Goal: Task Accomplishment & Management: Complete application form

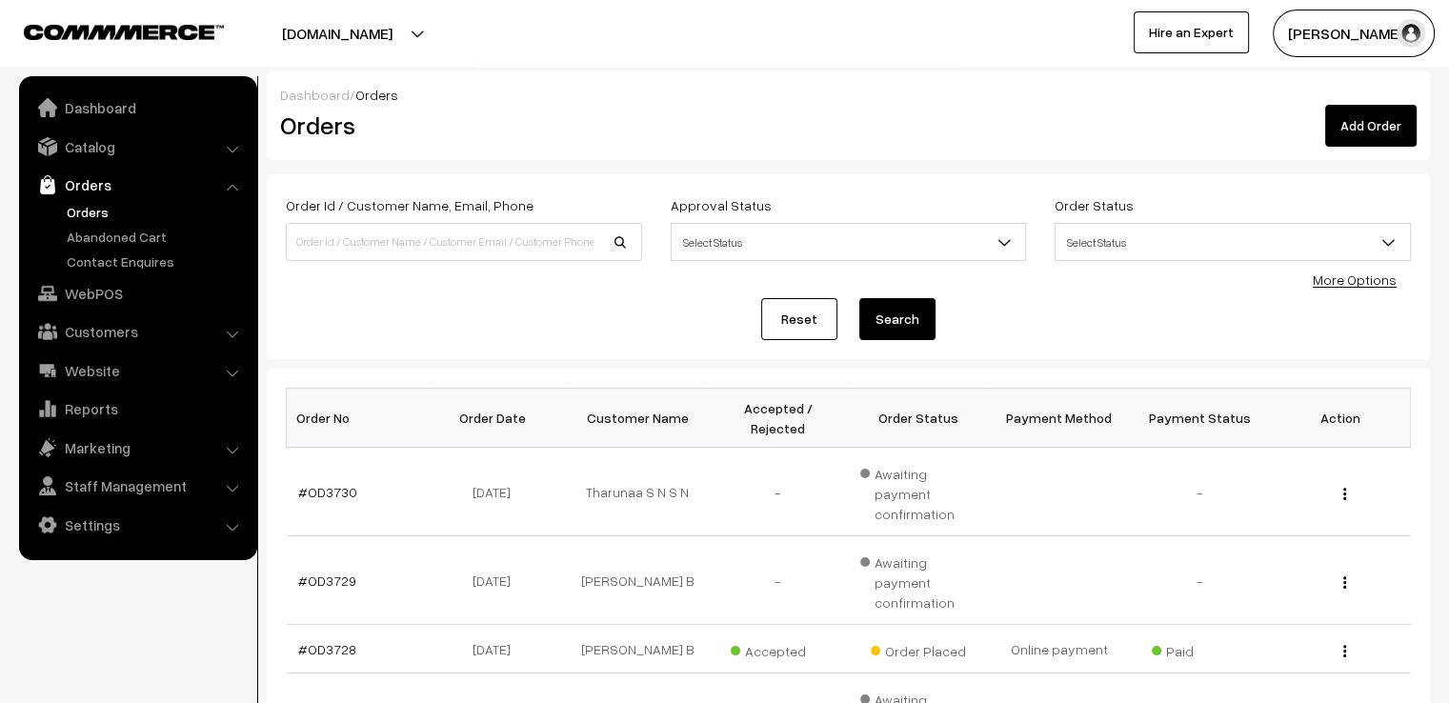
click at [1345, 128] on link "Add Order" at bounding box center [1370, 126] width 91 height 42
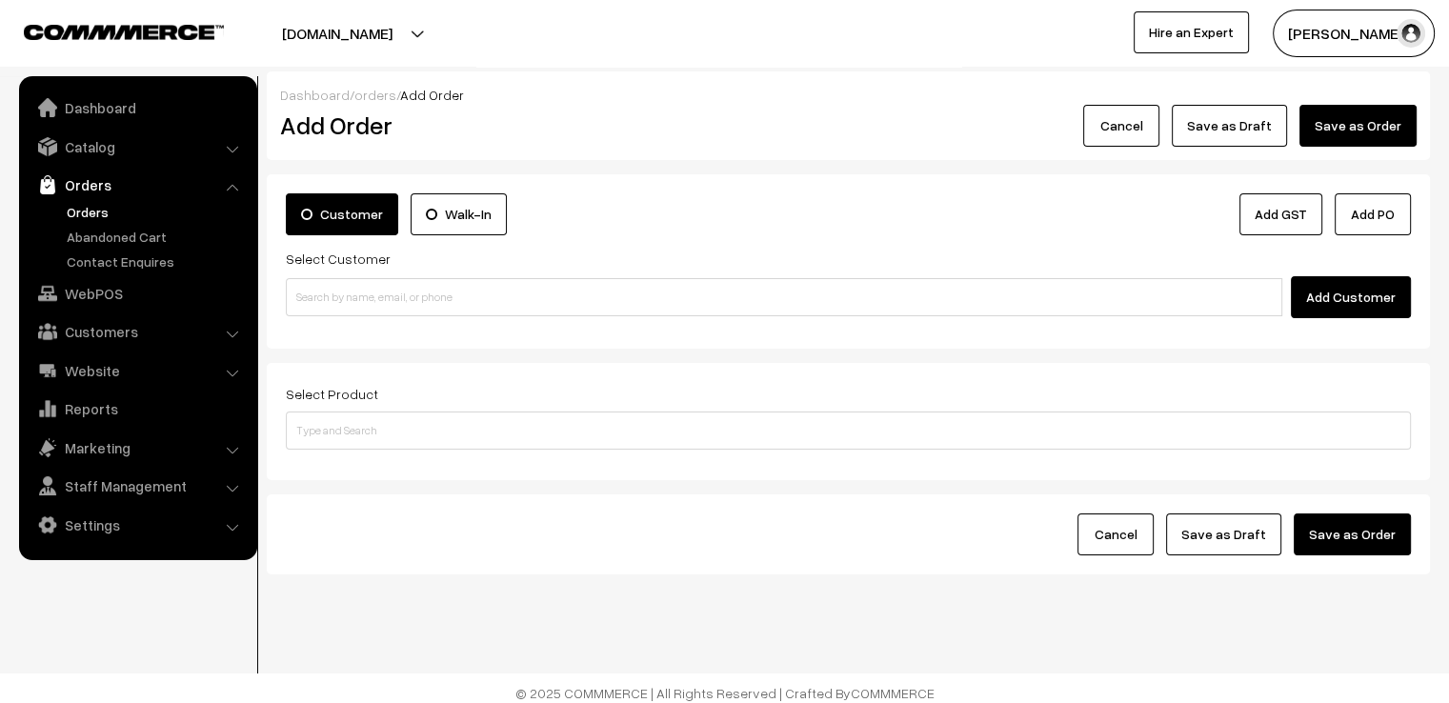
click at [462, 210] on label "Walk-In" at bounding box center [459, 214] width 96 height 42
click at [0, 0] on input "Walk-In" at bounding box center [0, 0] width 0 height 0
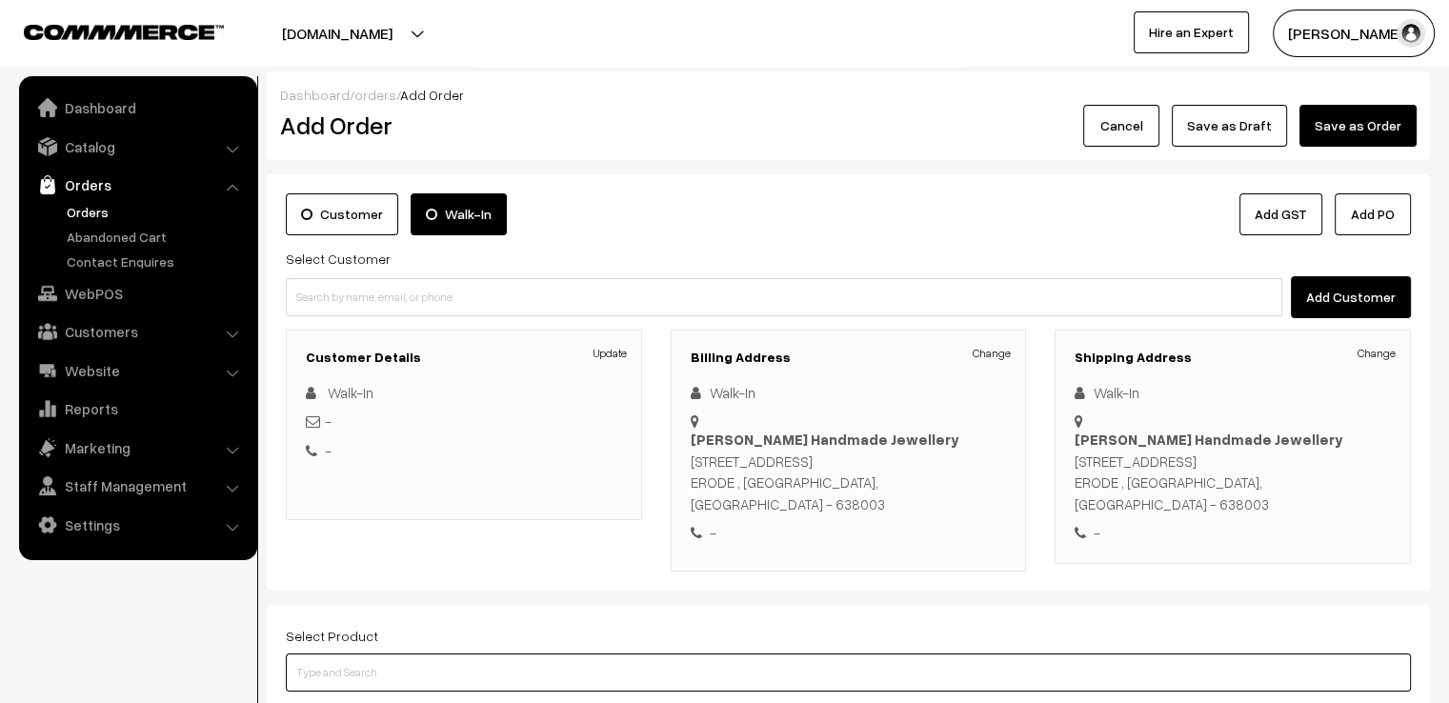
click at [618, 653] on input at bounding box center [848, 672] width 1125 height 38
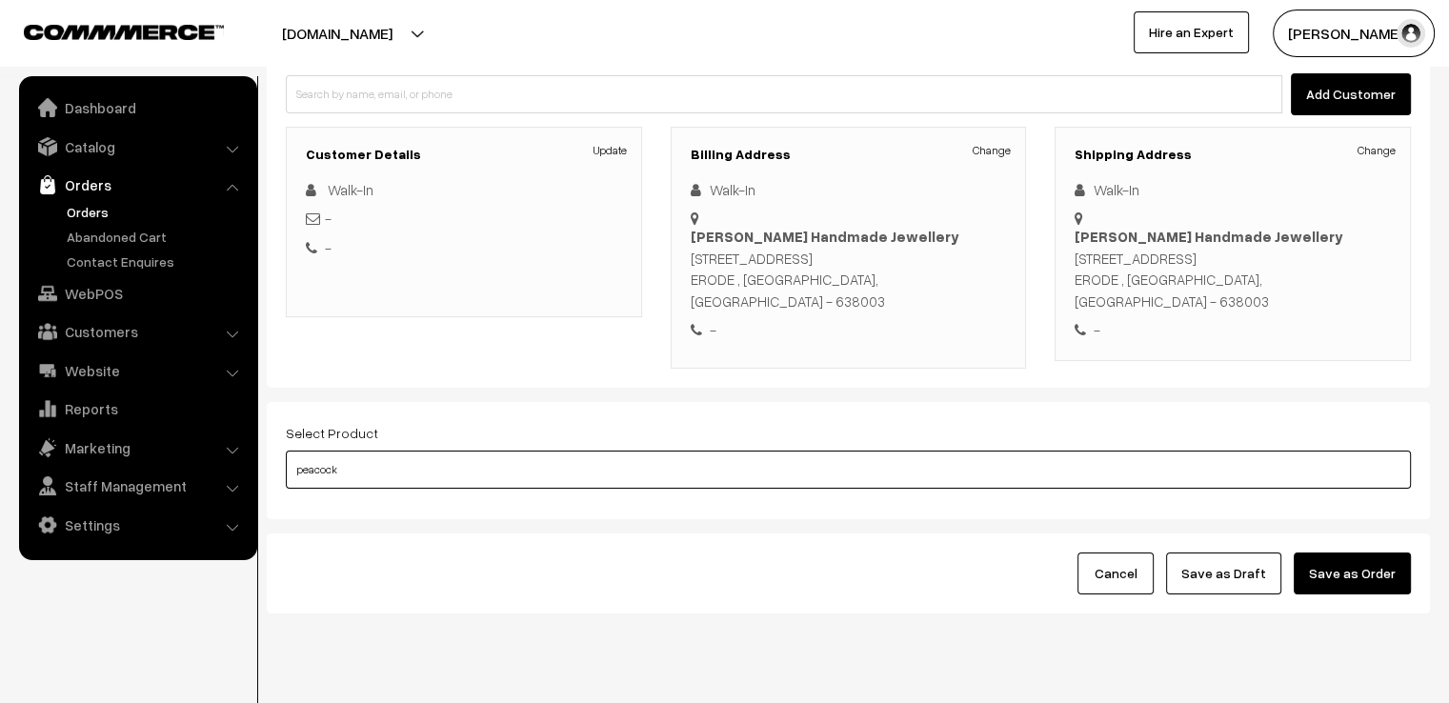
scroll to position [211, 0]
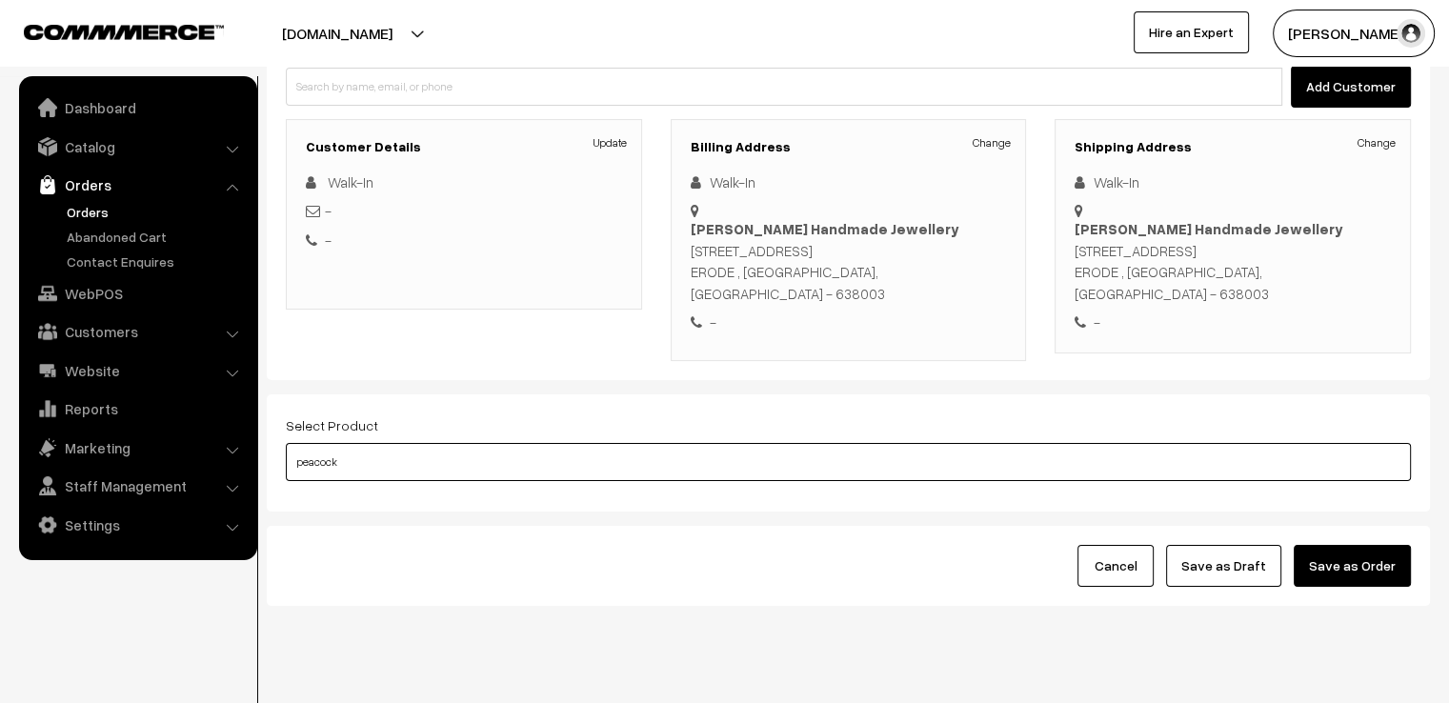
click at [1002, 443] on input "peacock" at bounding box center [848, 462] width 1125 height 38
type input "peacock"
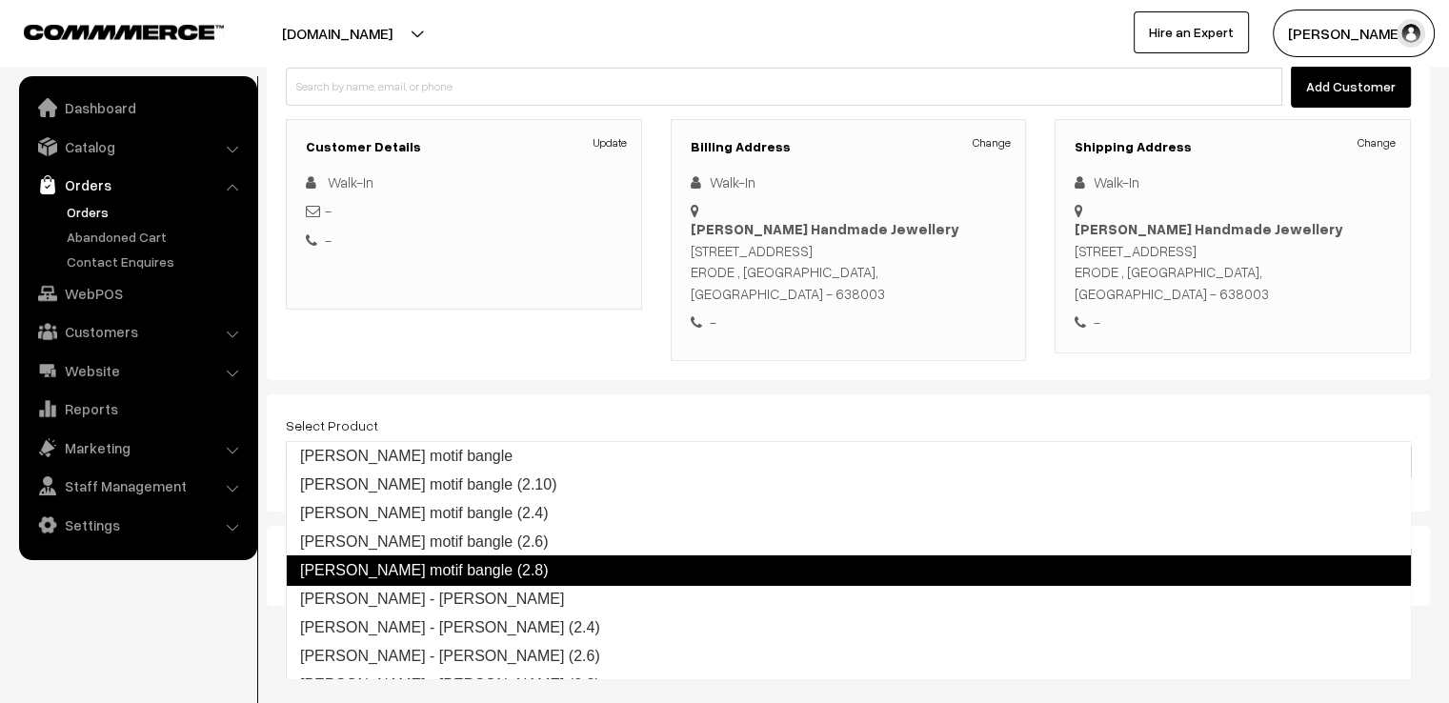
click at [716, 559] on link "DARSHU - Peacock motif bangle (2.8)" at bounding box center [848, 570] width 1125 height 30
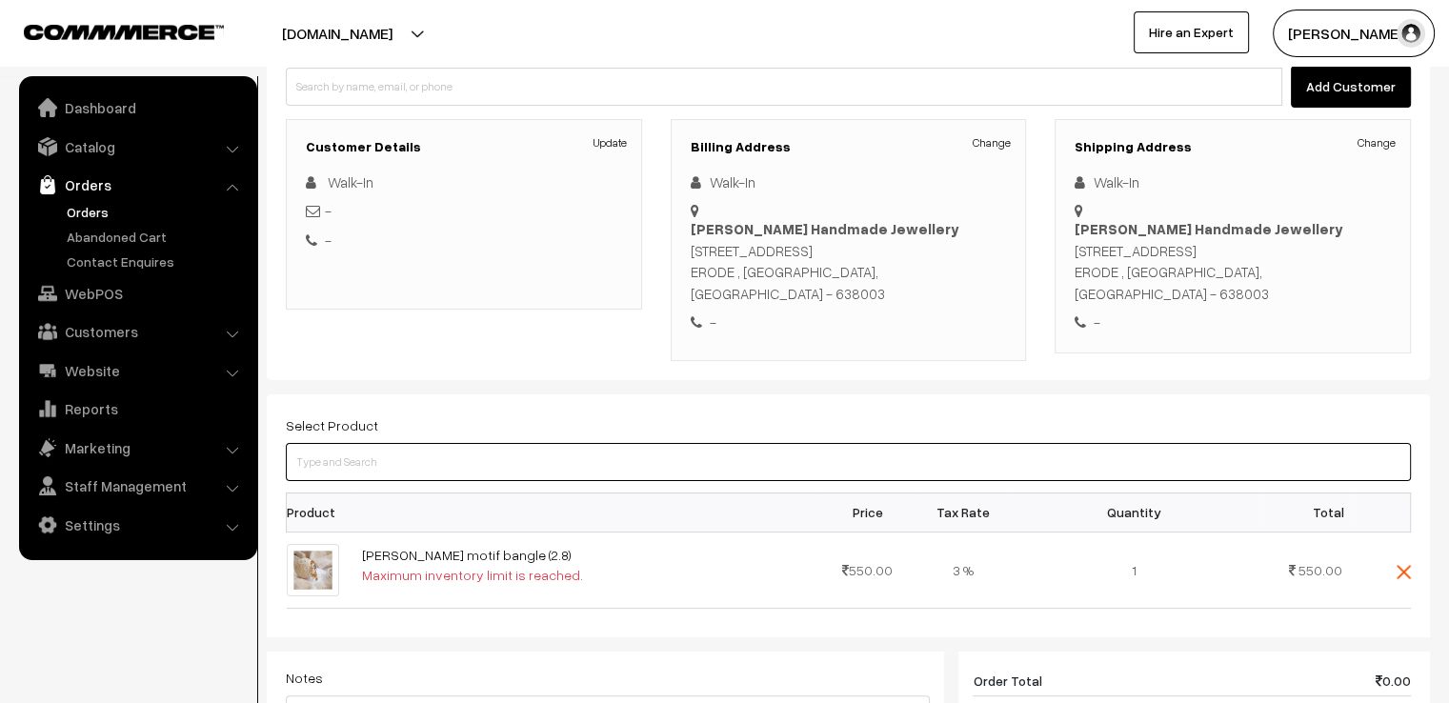
click at [687, 443] on input at bounding box center [848, 462] width 1125 height 38
type input "peacock"
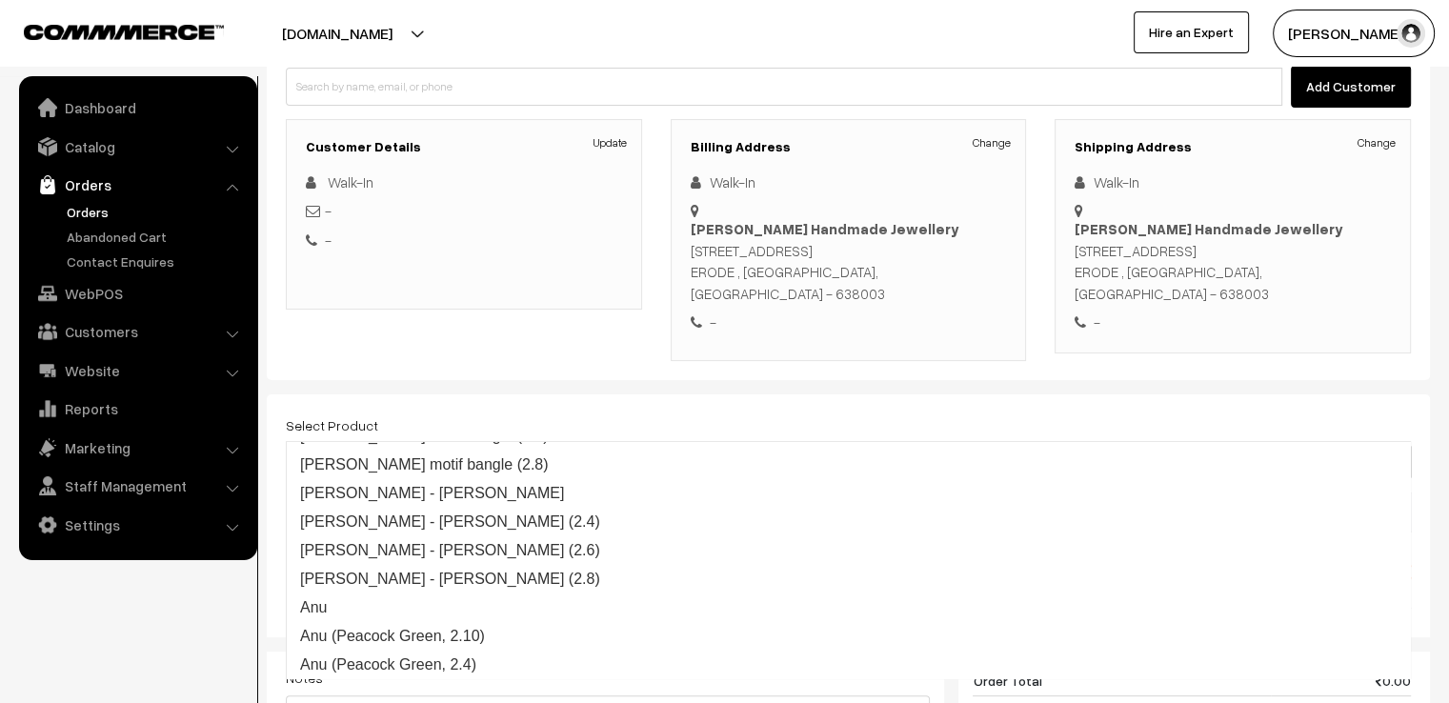
scroll to position [102, 0]
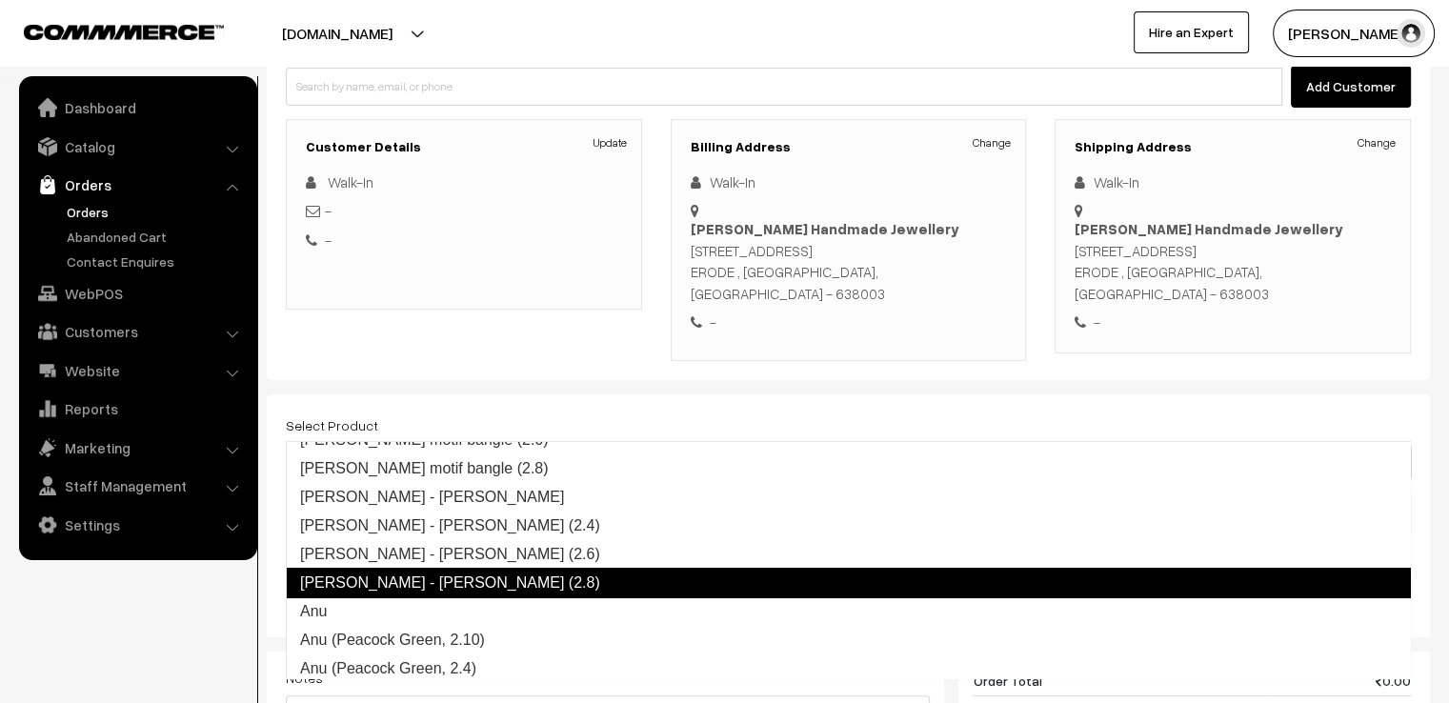
click at [904, 580] on link "PRITHU - Peacock kada (2.8)" at bounding box center [848, 583] width 1125 height 30
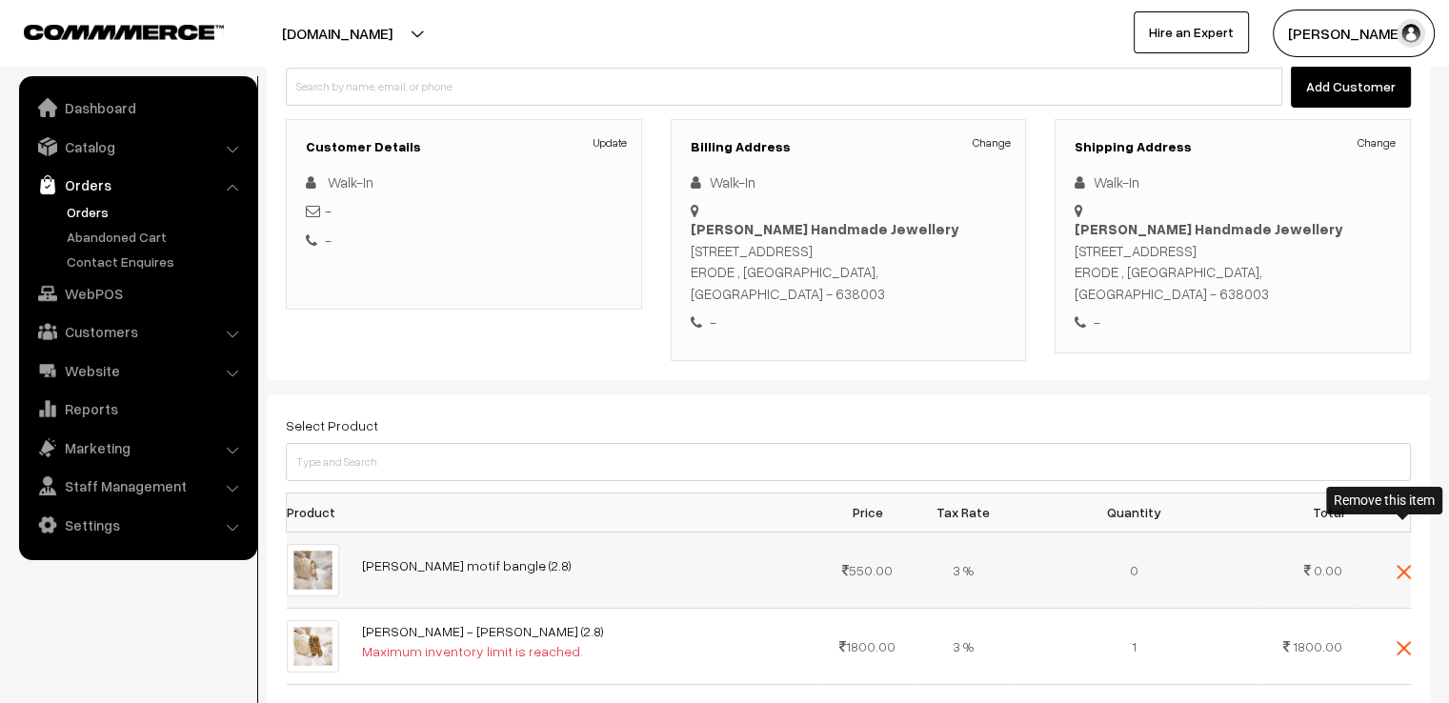
click at [1404, 565] on img at bounding box center [1403, 572] width 14 height 14
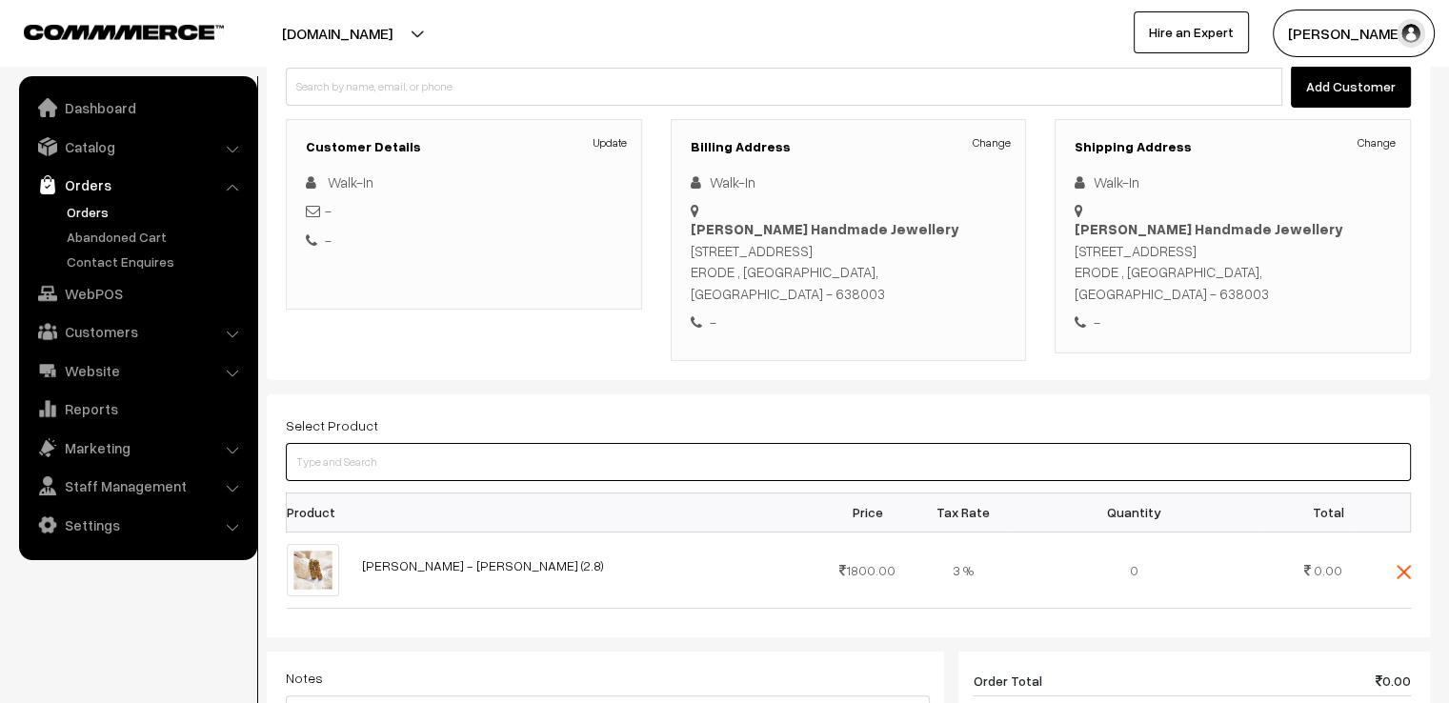
click at [853, 443] on input at bounding box center [848, 462] width 1125 height 38
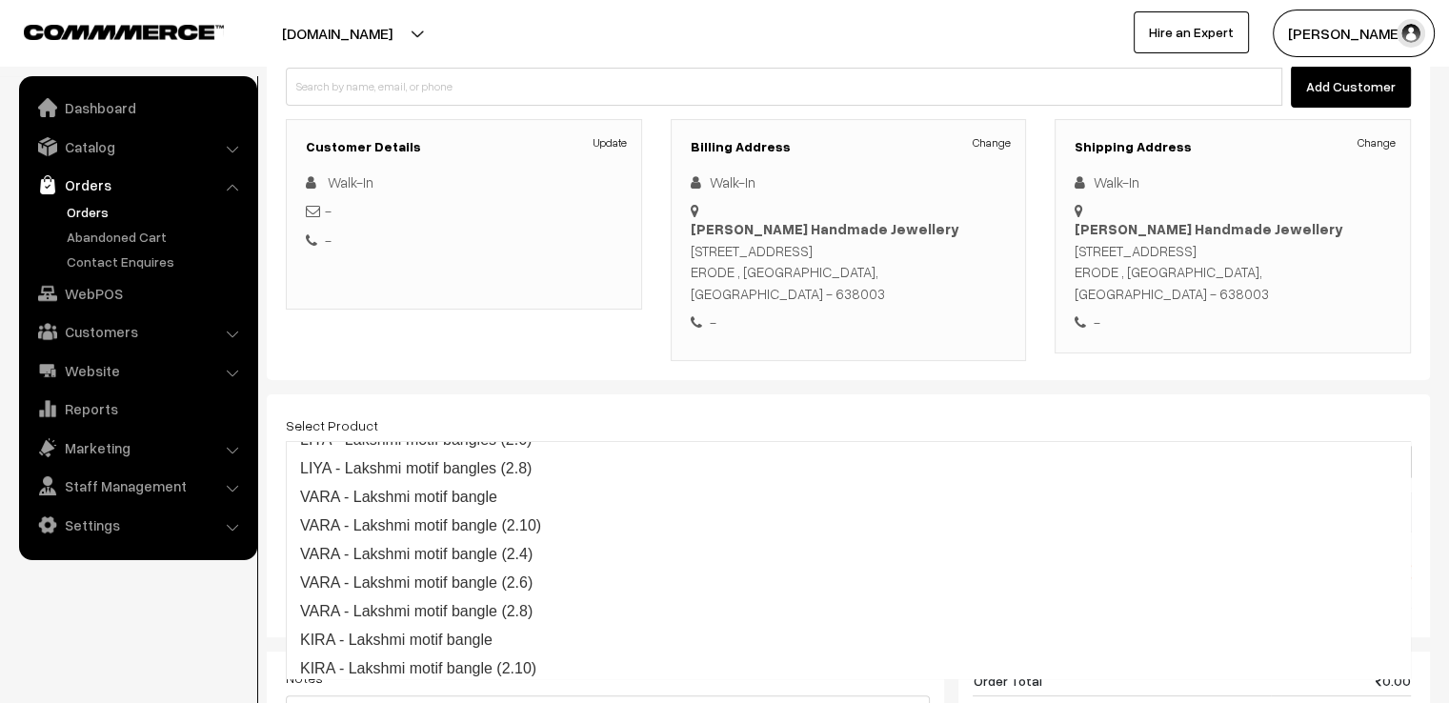
type input "motif"
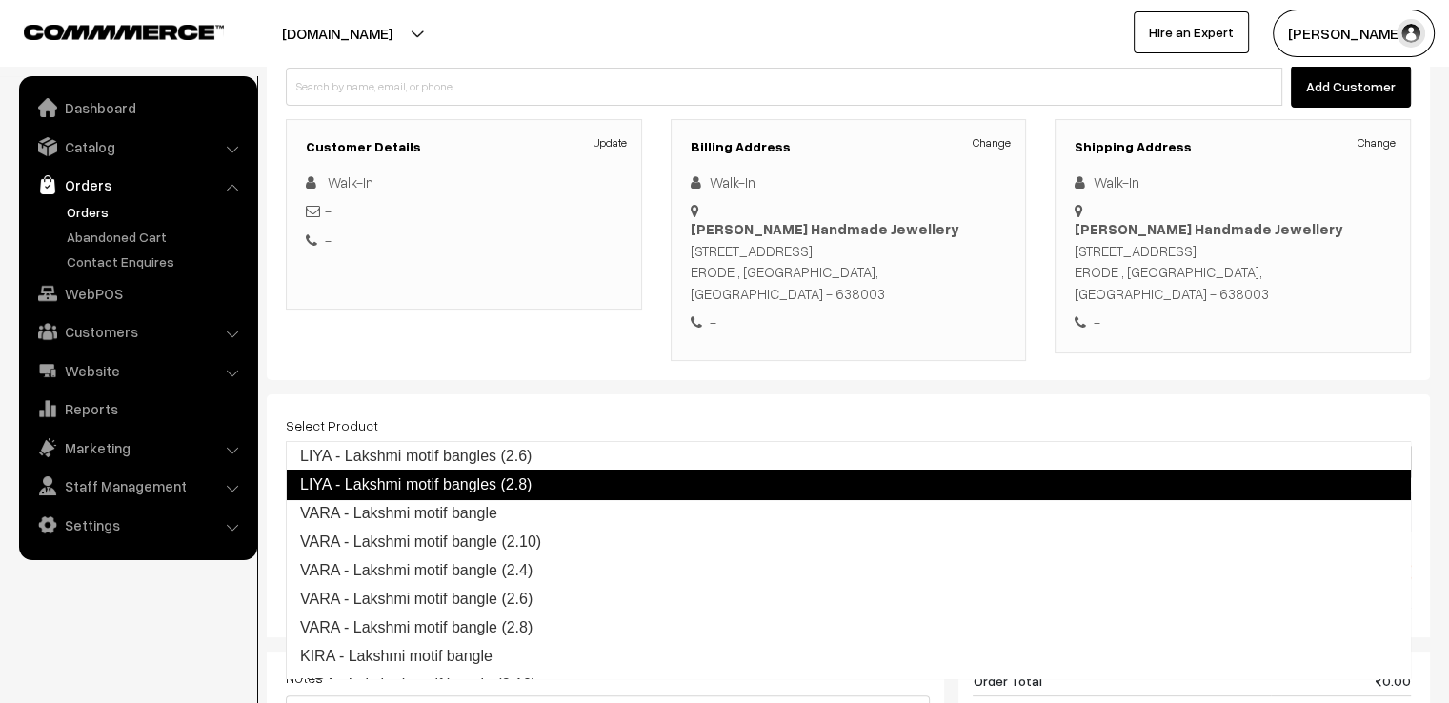
click at [536, 472] on link "LIYA - Lakshmi motif bangles (2.8)" at bounding box center [848, 485] width 1125 height 30
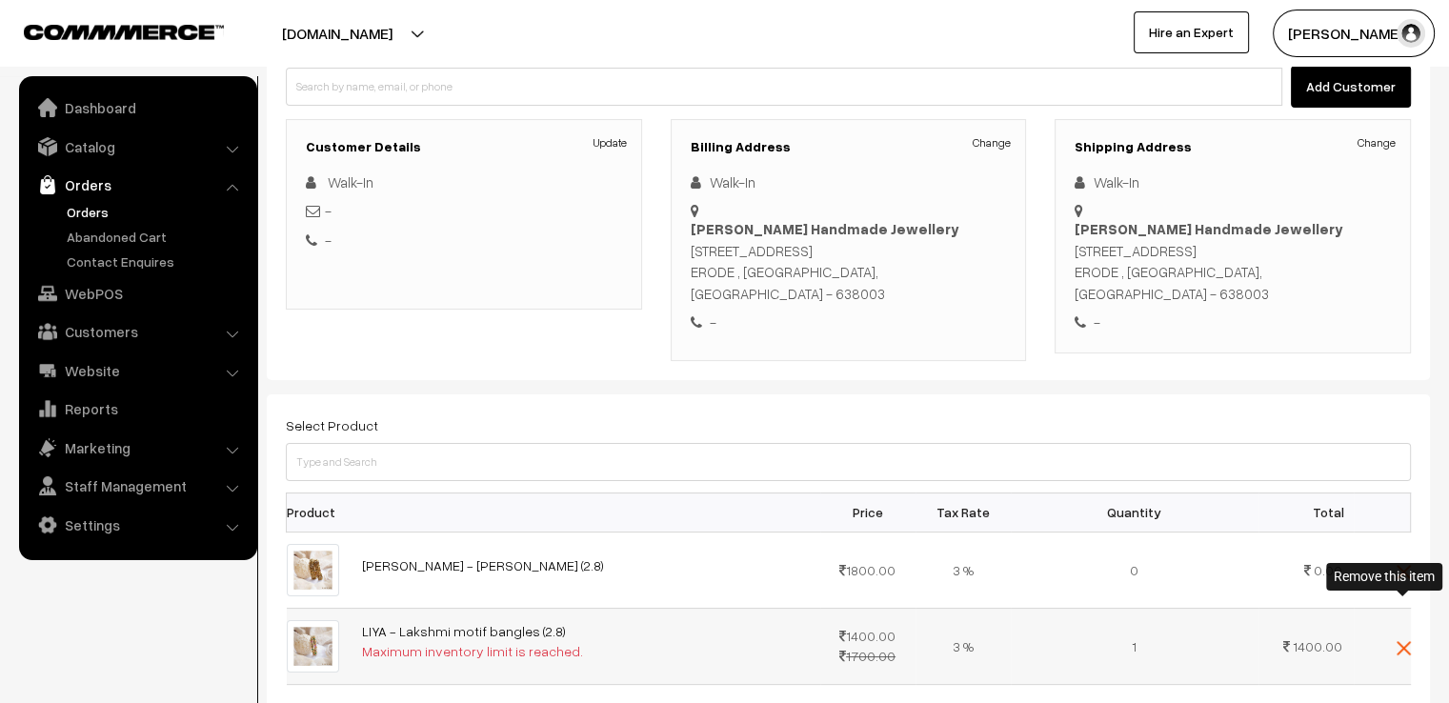
click at [1398, 641] on img at bounding box center [1403, 648] width 14 height 14
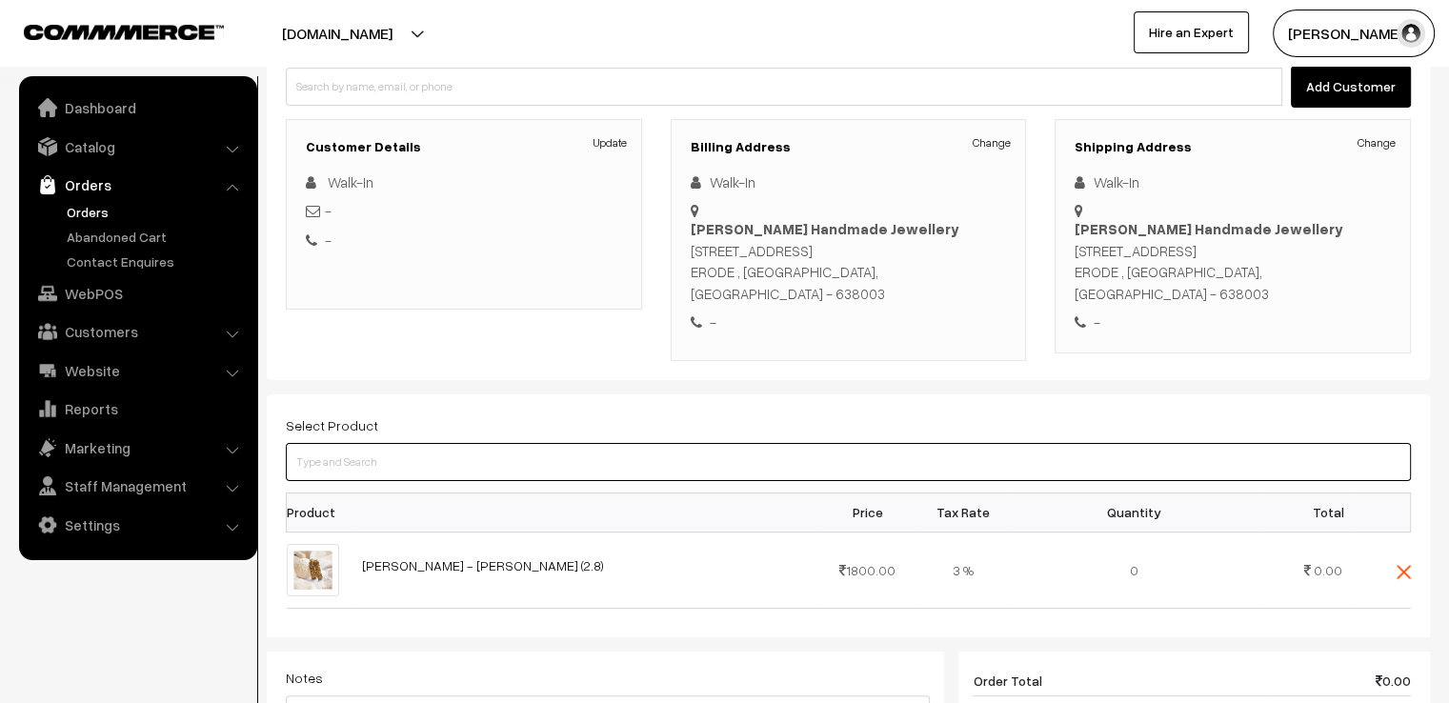
click at [961, 443] on input at bounding box center [848, 462] width 1125 height 38
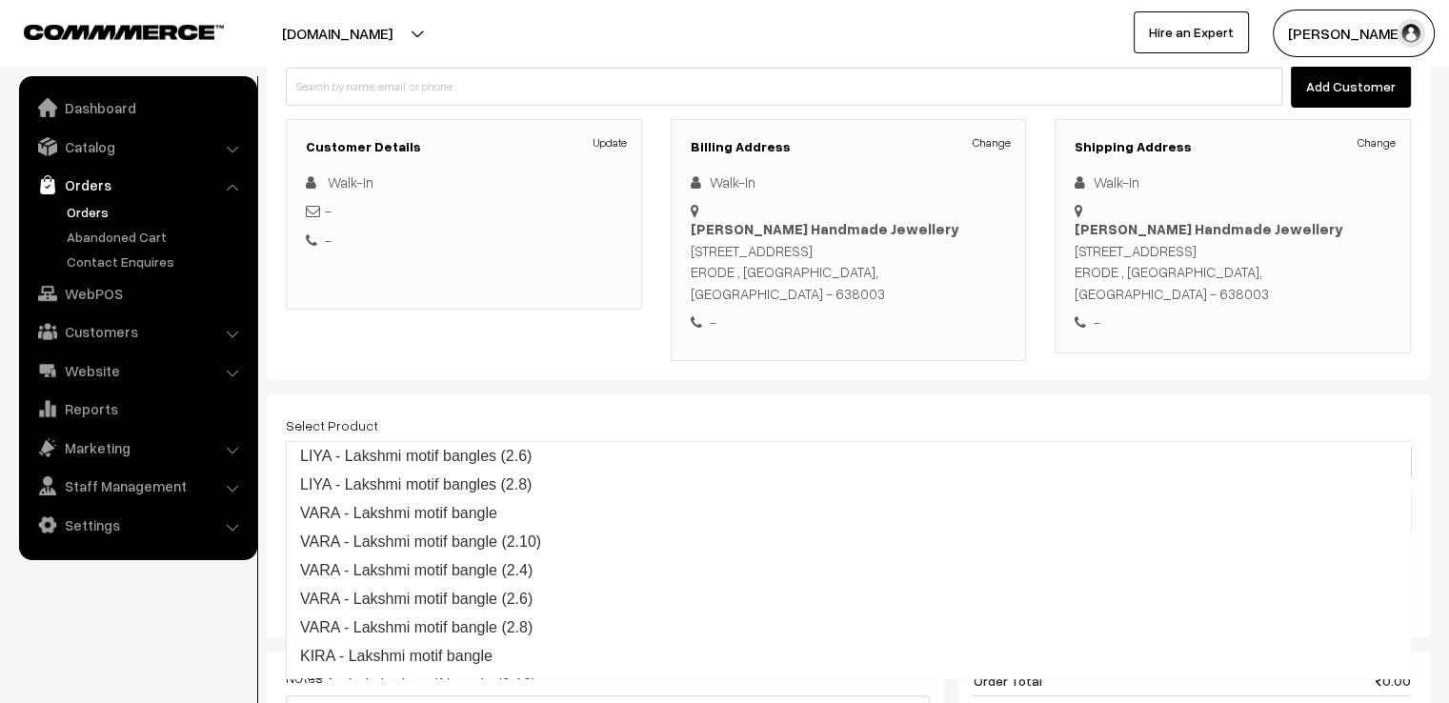
type input "moti"
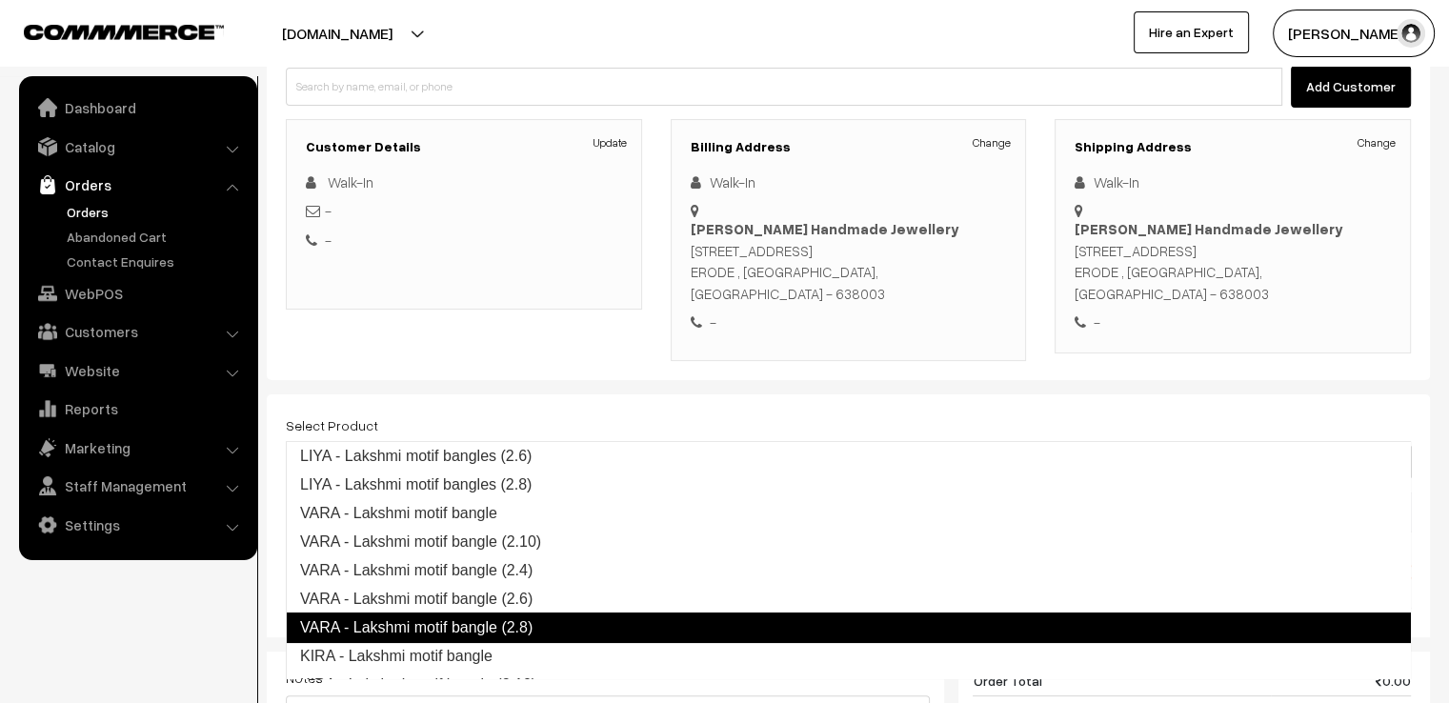
click at [781, 615] on link "VARA - Lakshmi motif bangle (2.8)" at bounding box center [848, 628] width 1125 height 30
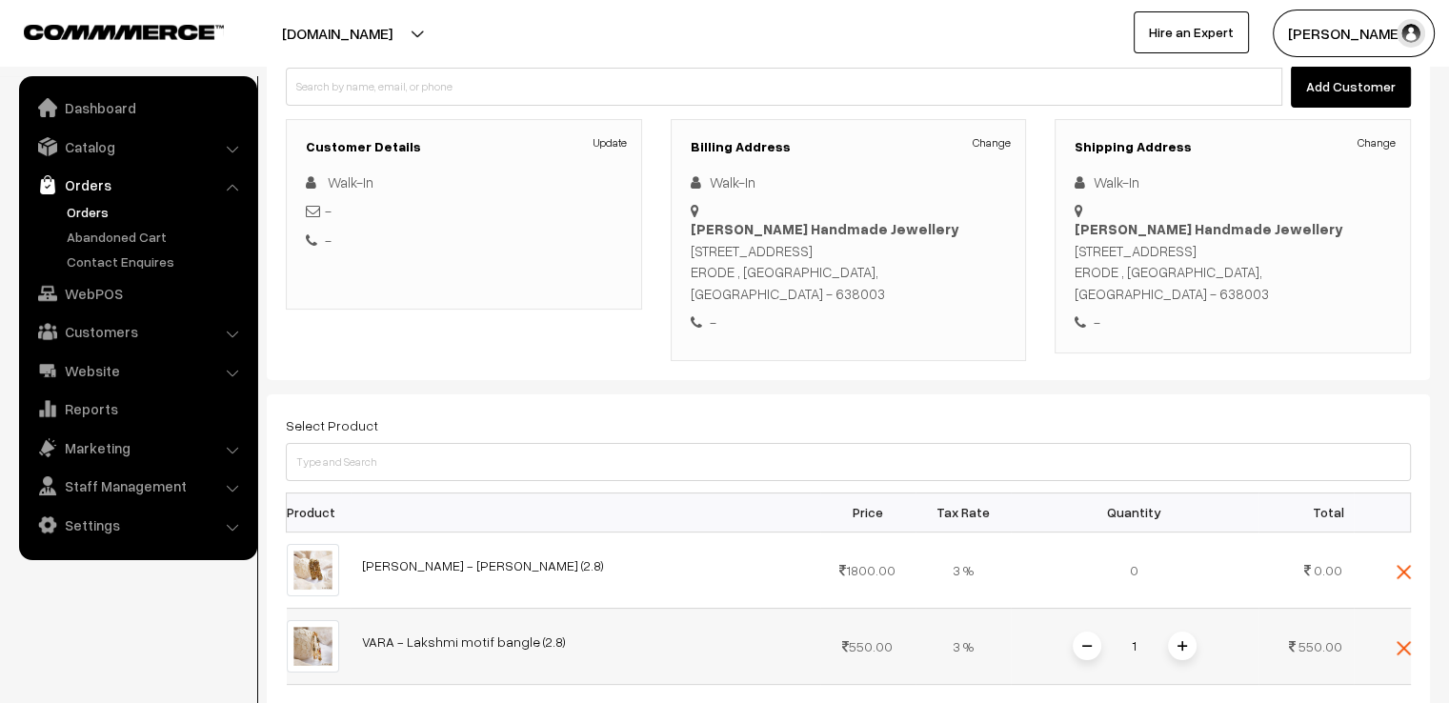
click at [1175, 632] on span at bounding box center [1182, 646] width 29 height 29
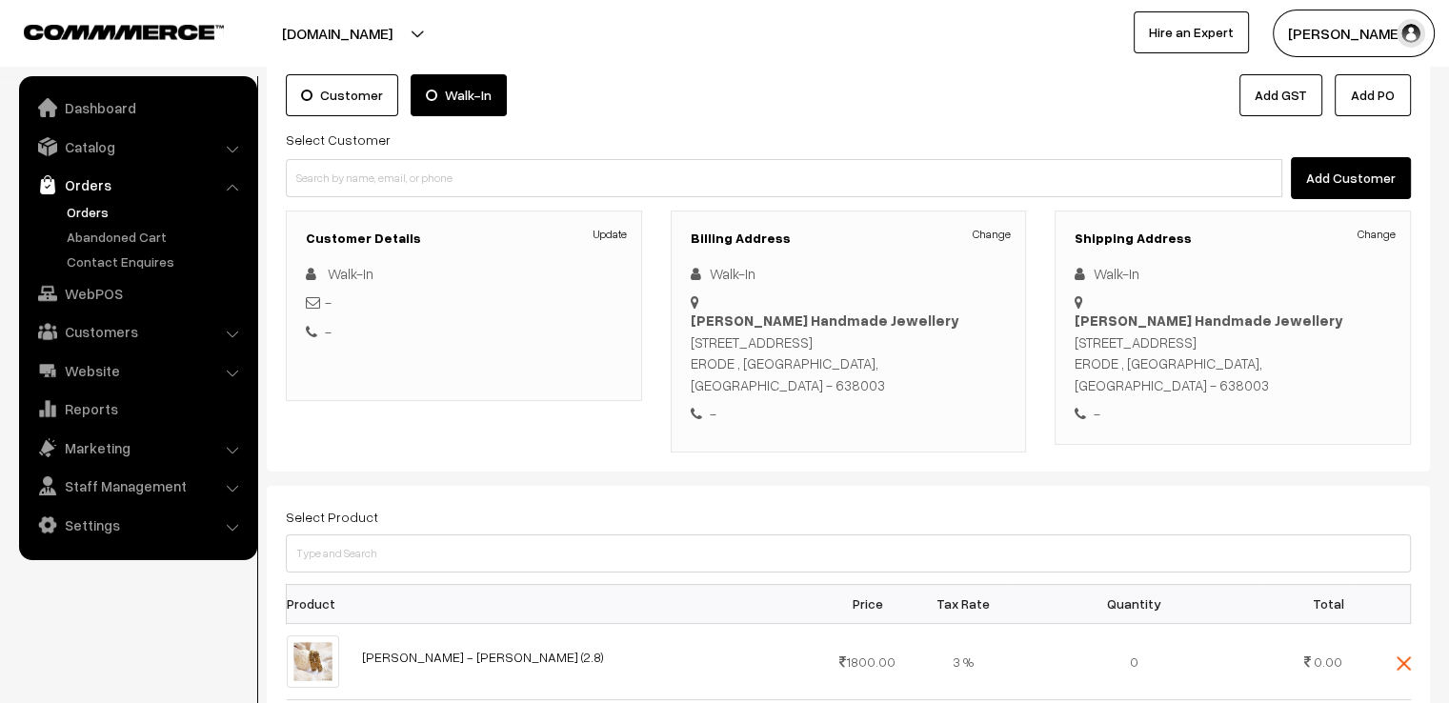
scroll to position [0, 0]
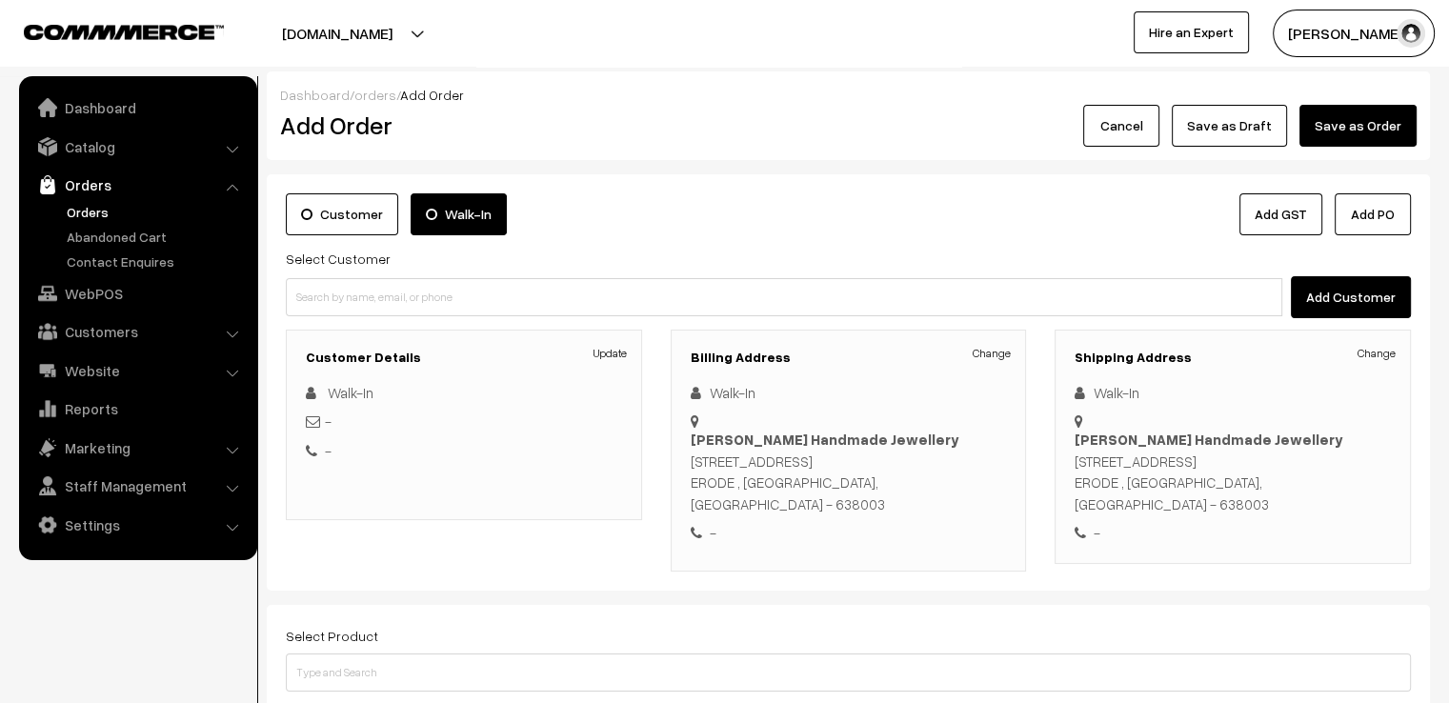
click at [1109, 131] on button "Cancel" at bounding box center [1121, 126] width 76 height 42
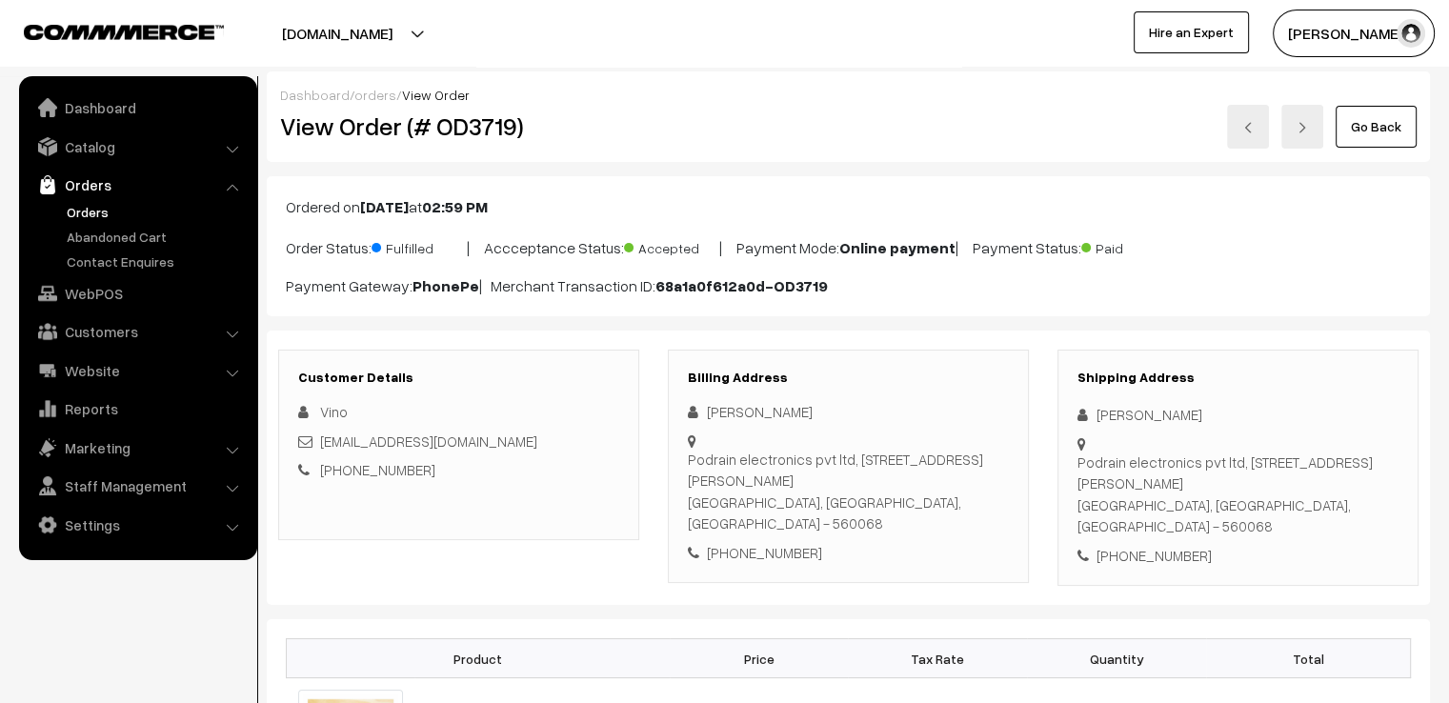
click at [1391, 123] on link "Go Back" at bounding box center [1375, 127] width 81 height 42
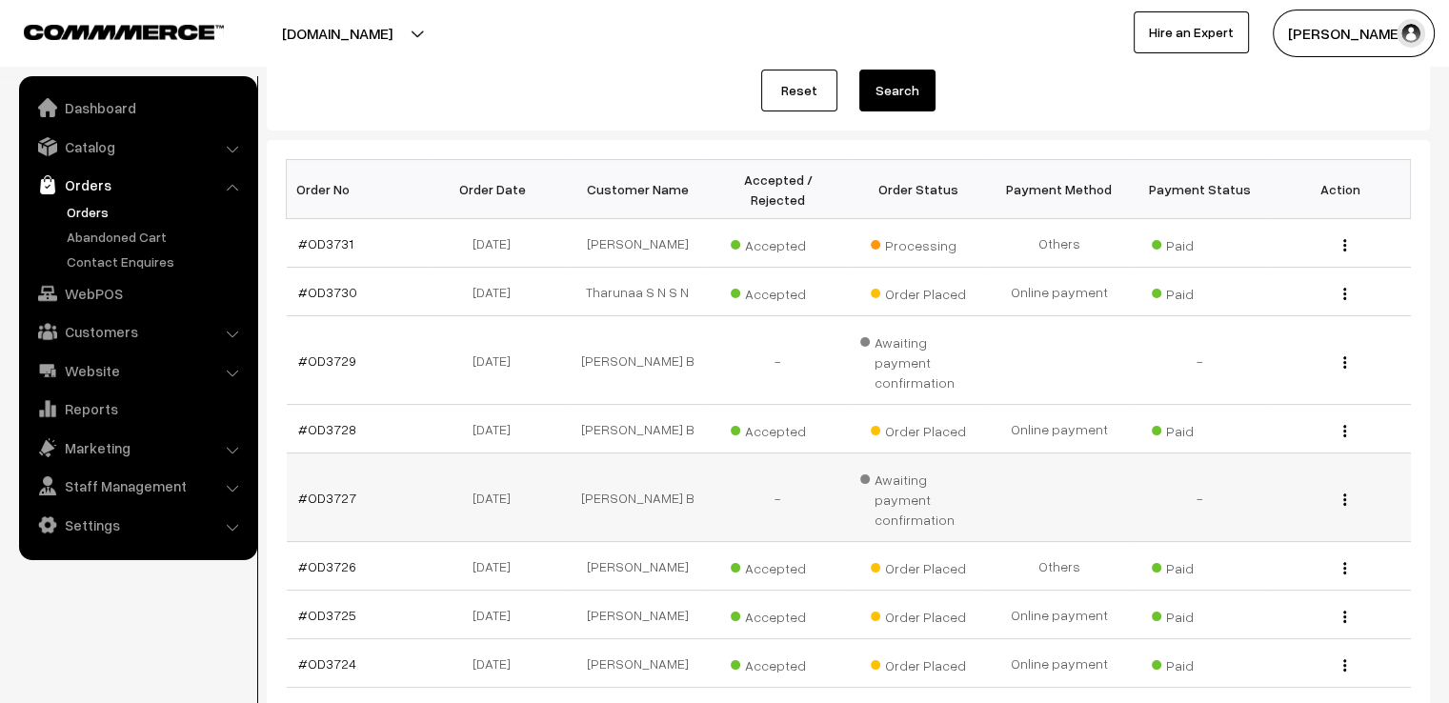
scroll to position [267, 0]
